Goal: Task Accomplishment & Management: Manage account settings

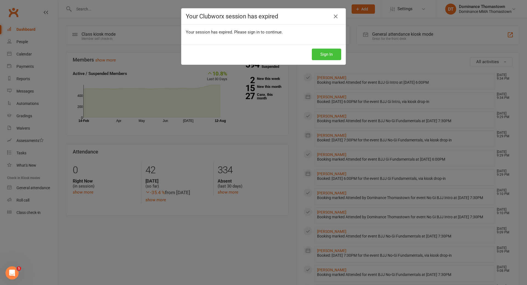
click at [314, 51] on button "Sign In" at bounding box center [326, 55] width 29 height 12
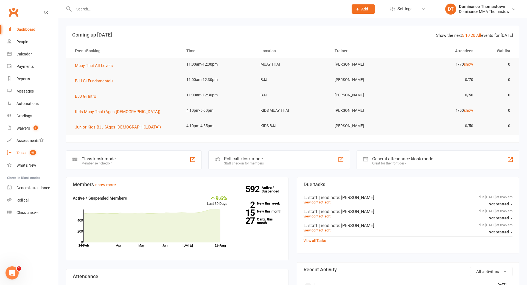
click at [39, 155] on link "Tasks 43" at bounding box center [32, 153] width 51 height 12
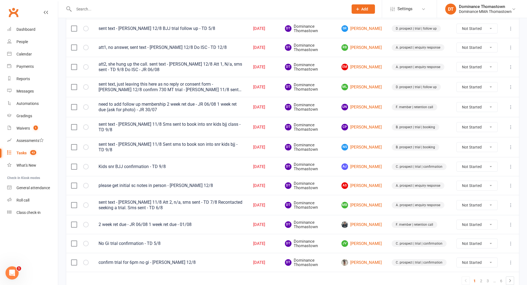
scroll to position [340, 0]
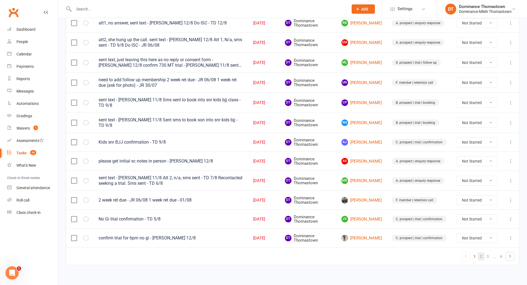
click at [481, 255] on link "2" at bounding box center [481, 257] width 7 height 8
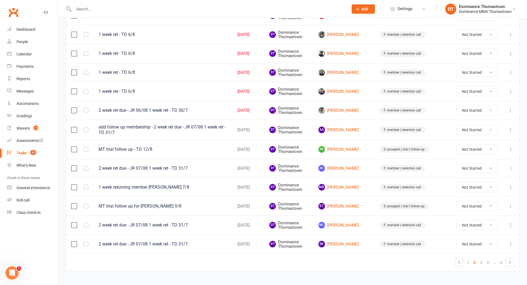
scroll to position [338, 0]
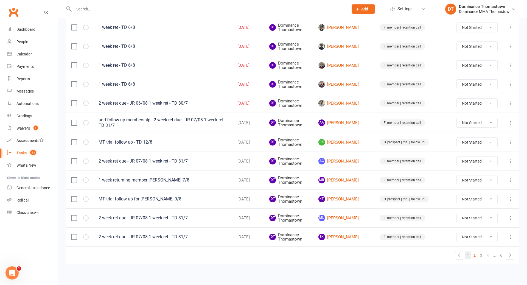
click at [468, 251] on link "1" at bounding box center [468, 255] width 7 height 8
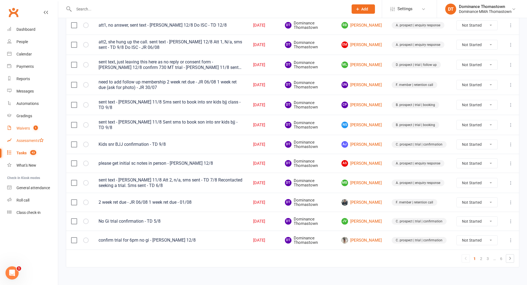
click at [38, 131] on link "Waivers 1" at bounding box center [32, 128] width 51 height 12
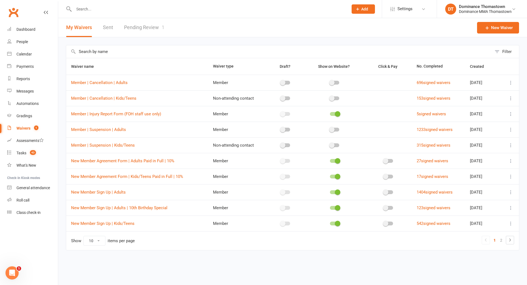
click at [137, 34] on link "Pending Review 1" at bounding box center [144, 27] width 40 height 19
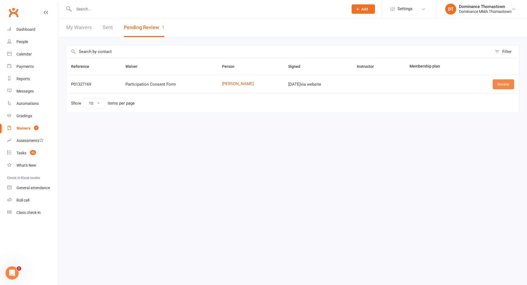
click at [500, 84] on link "Review" at bounding box center [503, 84] width 21 height 10
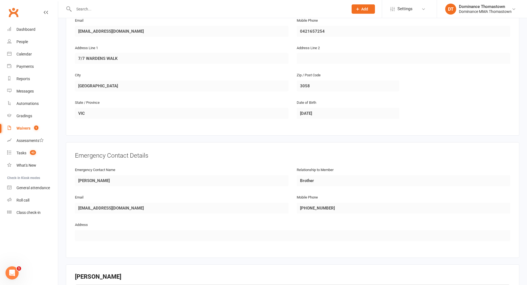
scroll to position [312, 0]
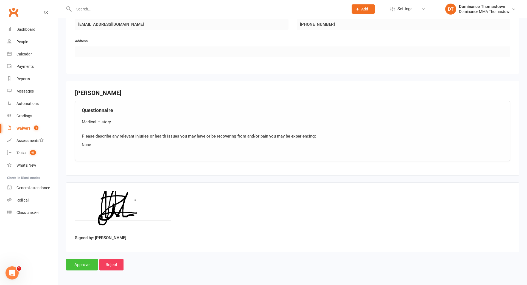
click at [86, 262] on input "Approve" at bounding box center [82, 265] width 32 height 12
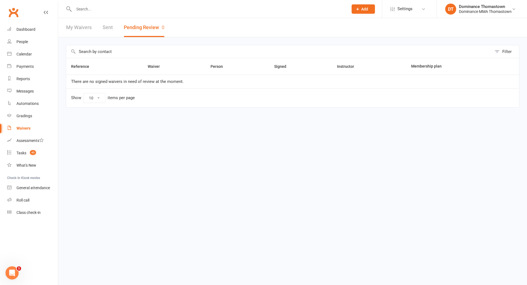
click at [111, 7] on input "text" at bounding box center [208, 9] width 272 height 8
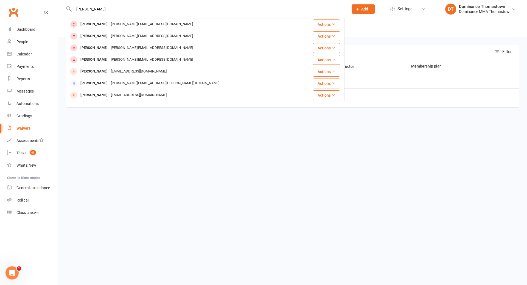
type input "[PERSON_NAME]"
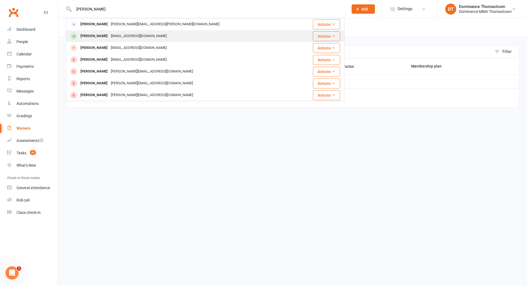
click at [123, 33] on div "[EMAIL_ADDRESS][DOMAIN_NAME]" at bounding box center [138, 36] width 59 height 8
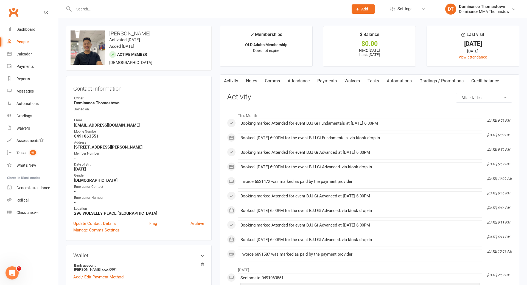
click at [354, 77] on link "Waivers" at bounding box center [352, 81] width 23 height 13
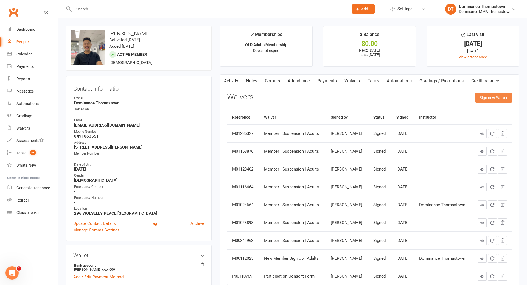
drag, startPoint x: 507, startPoint y: 99, endPoint x: 485, endPoint y: 101, distance: 21.7
click at [507, 99] on button "Sign new Waiver" at bounding box center [493, 98] width 37 height 10
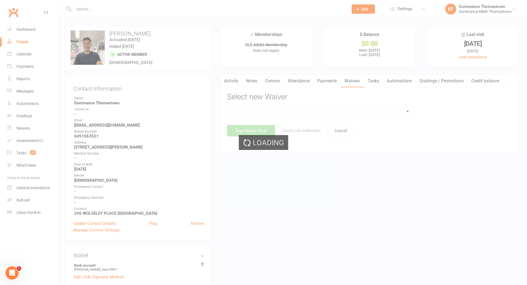
click at [404, 113] on select at bounding box center [320, 111] width 187 height 11
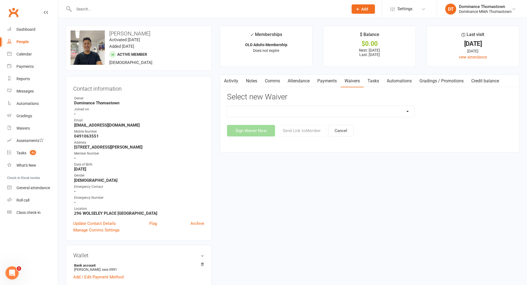
select select "8154"
click at [316, 134] on button "Send Link to Member" at bounding box center [301, 131] width 51 height 12
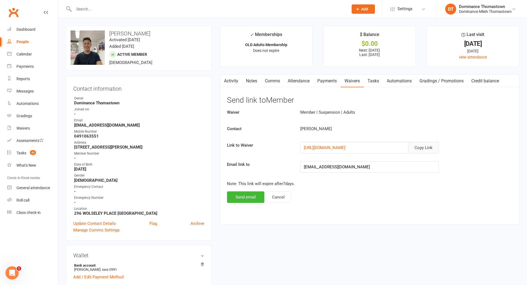
click at [416, 147] on button "Copy Link" at bounding box center [423, 148] width 31 height 12
click at [271, 83] on link "Comms" at bounding box center [272, 81] width 23 height 13
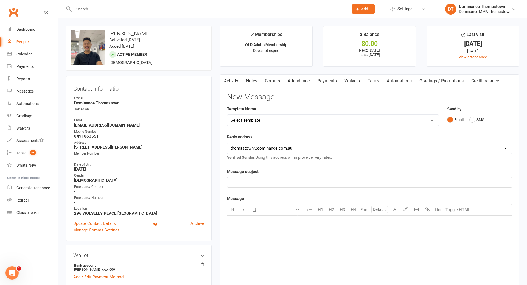
click at [414, 121] on select "Select Template [Email] MARKETING | 10TH BIRTHDAY SPECIAL | CANCELLED MEMBERS […" at bounding box center [332, 120] width 211 height 11
select select "7"
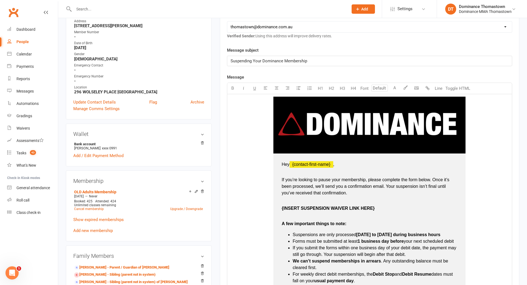
scroll to position [133, 0]
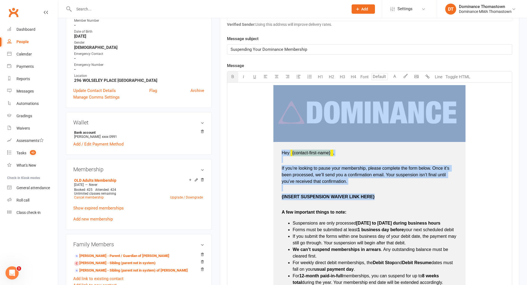
type input "16"
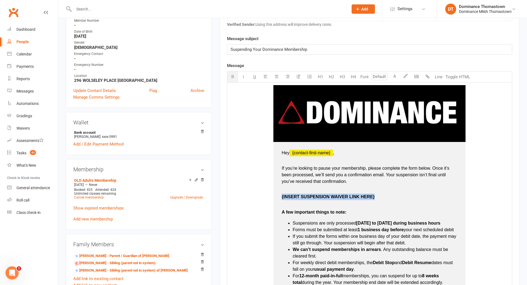
drag, startPoint x: 414, startPoint y: 121, endPoint x: 281, endPoint y: 196, distance: 152.8
click at [281, 196] on td "Hey ﻿ {contact-first-name} , If you’re looking to pause your membership, please…" at bounding box center [369, 241] width 192 height 198
click at [282, 197] on p "[URL][DOMAIN_NAME]" at bounding box center [370, 200] width 176 height 13
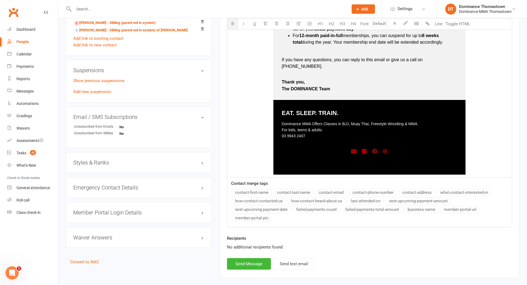
scroll to position [394, 0]
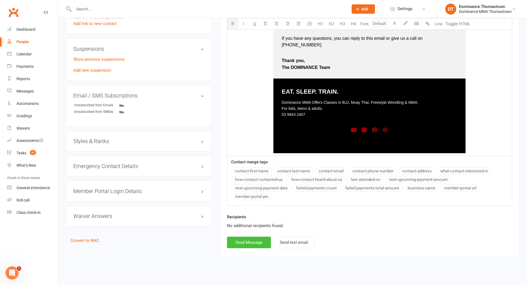
click at [253, 238] on button "Send Message" at bounding box center [249, 243] width 44 height 12
select select
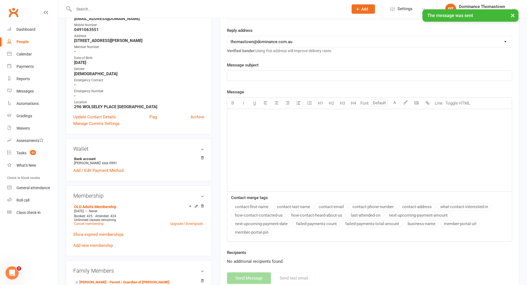
scroll to position [0, 0]
